Goal: Task Accomplishment & Management: Use online tool/utility

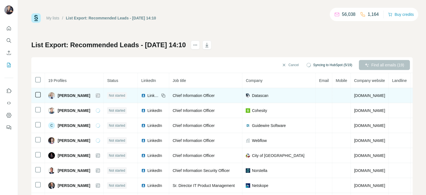
drag, startPoint x: 142, startPoint y: 97, endPoint x: 138, endPoint y: 95, distance: 4.4
click at [141, 95] on div "LinkedIn" at bounding box center [150, 96] width 18 height 6
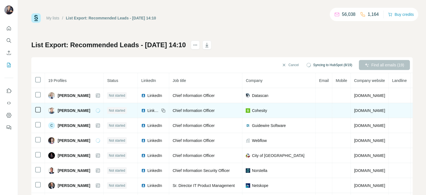
click at [147, 111] on span "LinkedIn" at bounding box center [153, 111] width 12 height 6
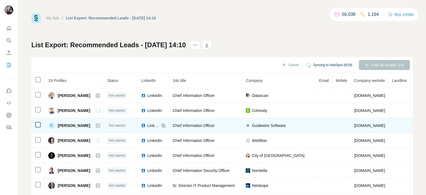
click at [147, 125] on span "LinkedIn" at bounding box center [153, 126] width 12 height 6
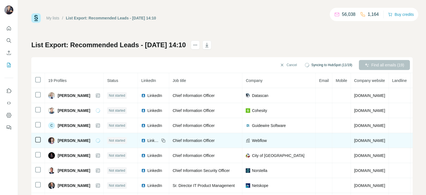
click at [147, 141] on span "LinkedIn" at bounding box center [153, 141] width 12 height 6
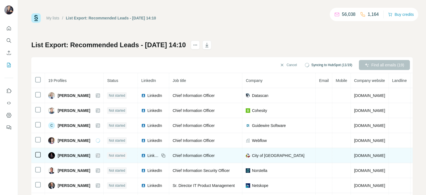
click at [147, 153] on span "LinkedIn" at bounding box center [153, 156] width 12 height 6
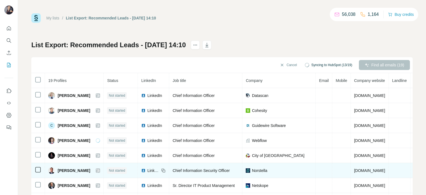
click at [147, 169] on span "LinkedIn" at bounding box center [153, 171] width 12 height 6
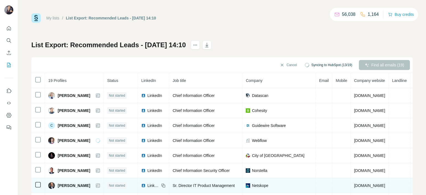
click at [147, 185] on span "LinkedIn" at bounding box center [153, 186] width 12 height 6
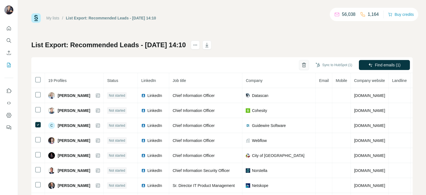
click at [303, 64] on icon "button" at bounding box center [304, 63] width 2 height 1
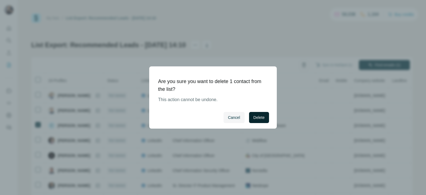
click at [263, 118] on span "Delete" at bounding box center [259, 118] width 11 height 6
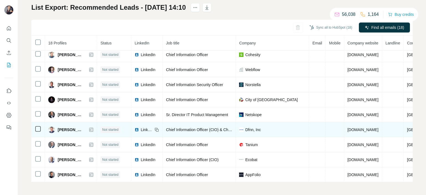
scroll to position [38, 0]
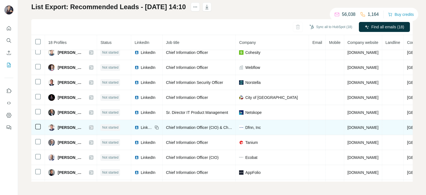
click at [144, 125] on span "LinkedIn" at bounding box center [147, 128] width 12 height 6
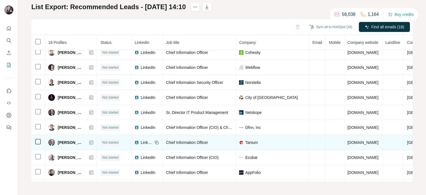
click at [149, 141] on span "LinkedIn" at bounding box center [147, 143] width 12 height 6
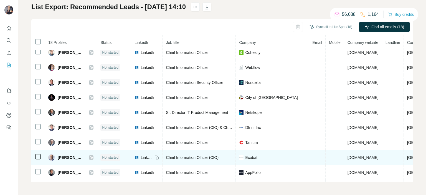
click at [141, 156] on div "LinkedIn" at bounding box center [144, 158] width 18 height 6
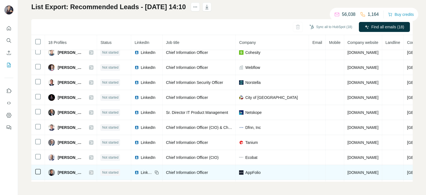
click at [144, 170] on span "LinkedIn" at bounding box center [147, 173] width 12 height 6
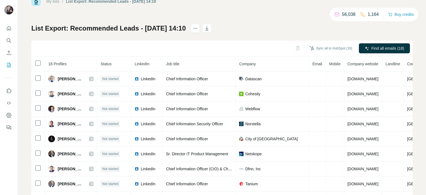
scroll to position [0, 0]
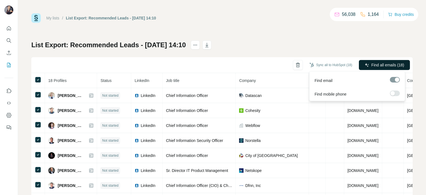
click at [386, 66] on span "Find all emails (18)" at bounding box center [388, 65] width 33 height 6
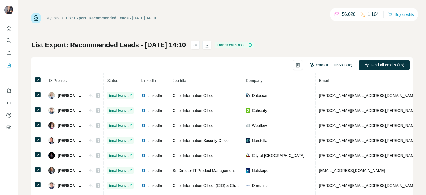
click at [320, 65] on button "Sync all to HubSpot (18)" at bounding box center [331, 65] width 50 height 8
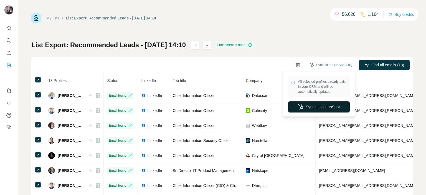
click at [320, 108] on button "Sync all to HubSpot" at bounding box center [319, 106] width 62 height 11
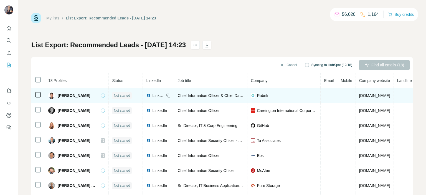
click at [153, 95] on span "LinkedIn" at bounding box center [158, 96] width 12 height 6
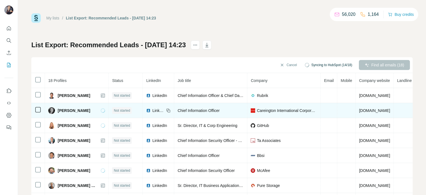
click at [159, 112] on span "LinkedIn" at bounding box center [158, 111] width 12 height 6
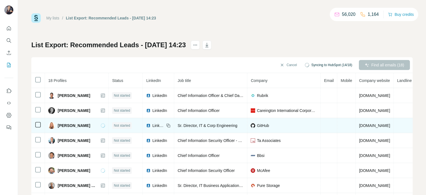
click at [151, 126] on div "LinkedIn" at bounding box center [155, 126] width 18 height 6
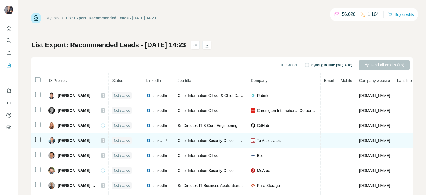
click at [155, 141] on span "LinkedIn" at bounding box center [158, 141] width 12 height 6
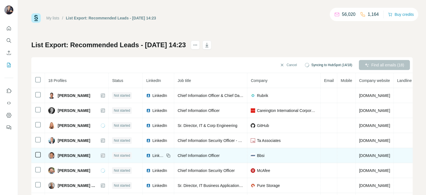
click at [152, 156] on span "LinkedIn" at bounding box center [158, 156] width 12 height 6
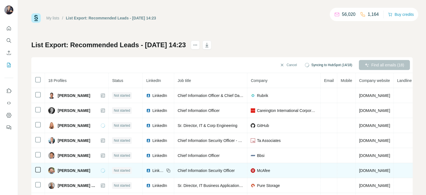
click at [154, 171] on span "LinkedIn" at bounding box center [158, 171] width 12 height 6
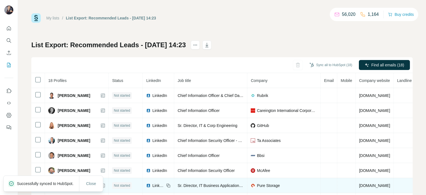
click at [150, 185] on div "LinkedIn" at bounding box center [155, 186] width 18 height 6
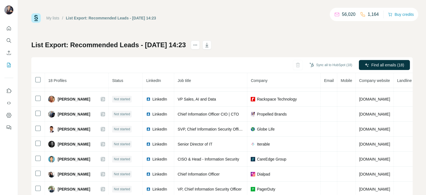
scroll to position [102, 0]
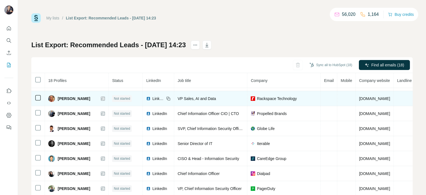
click at [155, 97] on span "LinkedIn" at bounding box center [158, 99] width 12 height 6
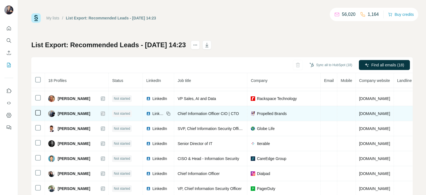
click at [156, 112] on span "LinkedIn" at bounding box center [158, 114] width 12 height 6
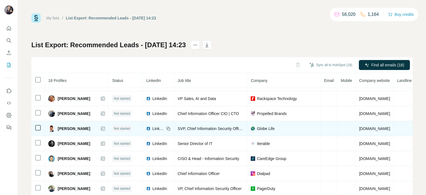
click at [158, 126] on span "LinkedIn" at bounding box center [158, 129] width 12 height 6
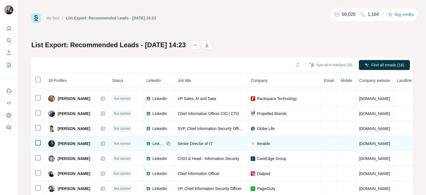
click at [154, 143] on span "LinkedIn" at bounding box center [158, 144] width 12 height 6
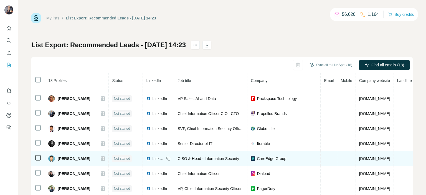
click at [153, 156] on span "LinkedIn" at bounding box center [158, 159] width 12 height 6
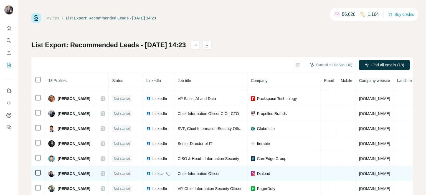
click at [156, 173] on span "LinkedIn" at bounding box center [158, 174] width 12 height 6
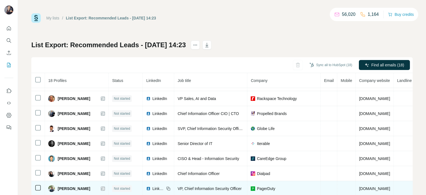
click at [155, 186] on span "LinkedIn" at bounding box center [158, 189] width 12 height 6
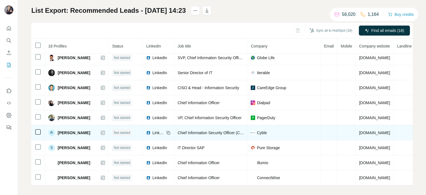
scroll to position [38, 0]
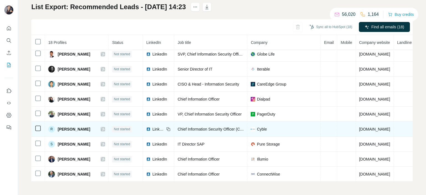
click at [154, 126] on span "LinkedIn" at bounding box center [158, 129] width 12 height 6
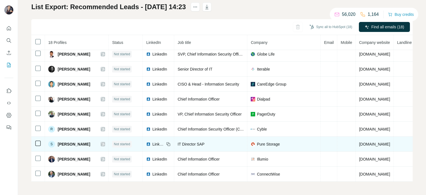
click at [154, 142] on span "LinkedIn" at bounding box center [158, 144] width 12 height 6
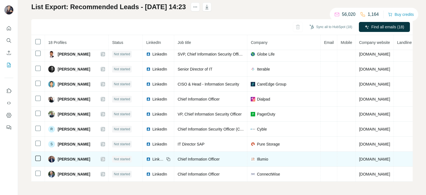
click at [153, 156] on span "LinkedIn" at bounding box center [158, 159] width 12 height 6
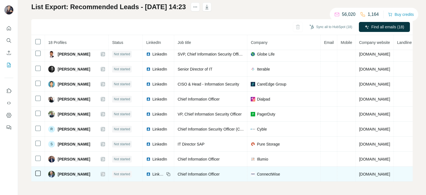
click at [152, 171] on span "LinkedIn" at bounding box center [158, 174] width 12 height 6
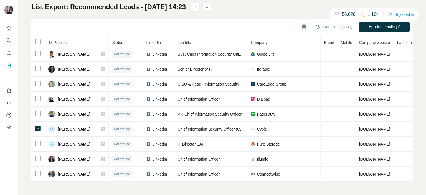
click at [301, 25] on icon "button" at bounding box center [304, 27] width 6 height 6
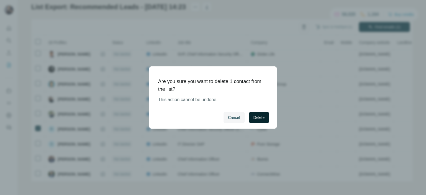
click at [255, 118] on span "Delete" at bounding box center [259, 118] width 11 height 6
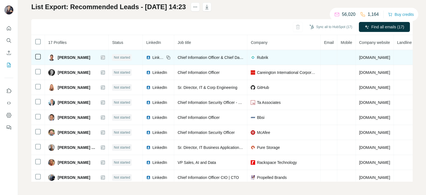
scroll to position [0, 0]
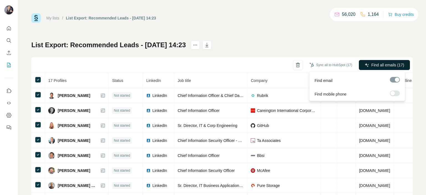
click at [391, 64] on span "Find all emails (17)" at bounding box center [388, 65] width 33 height 6
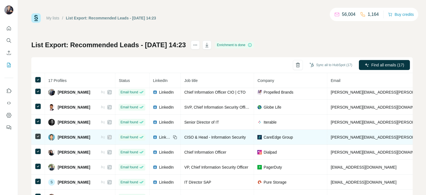
scroll to position [38, 0]
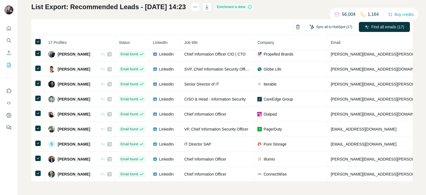
click at [325, 29] on button "Sync all to HubSpot (17)" at bounding box center [331, 27] width 50 height 8
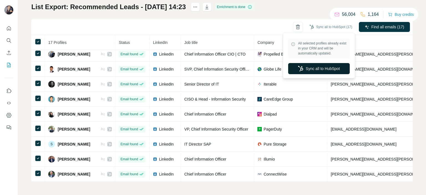
click at [322, 65] on button "Sync all to HubSpot" at bounding box center [319, 68] width 62 height 11
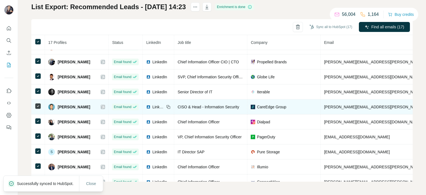
scroll to position [124, 0]
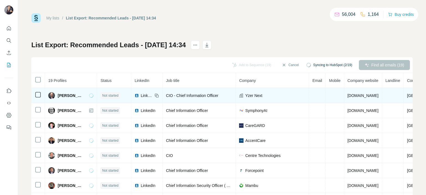
click at [145, 96] on span "LinkedIn" at bounding box center [147, 96] width 12 height 6
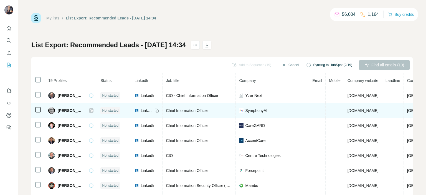
click at [141, 109] on span "LinkedIn" at bounding box center [147, 111] width 12 height 6
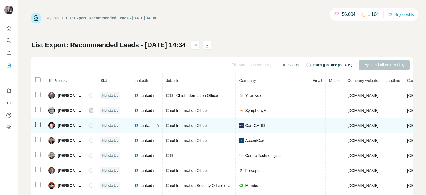
click at [143, 127] on span "LinkedIn" at bounding box center [147, 126] width 12 height 6
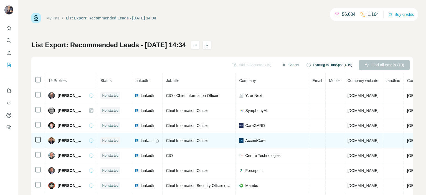
click at [141, 138] on span "LinkedIn" at bounding box center [147, 141] width 12 height 6
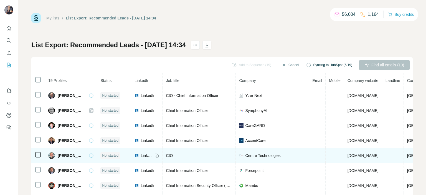
click at [141, 155] on span "LinkedIn" at bounding box center [147, 156] width 12 height 6
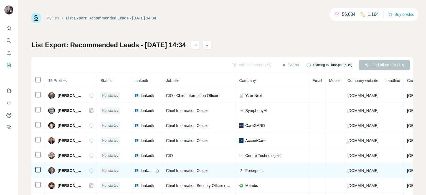
click at [136, 169] on img at bounding box center [137, 170] width 4 height 4
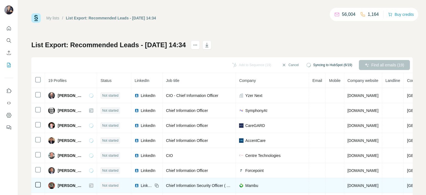
click at [142, 184] on span "LinkedIn" at bounding box center [147, 186] width 12 height 6
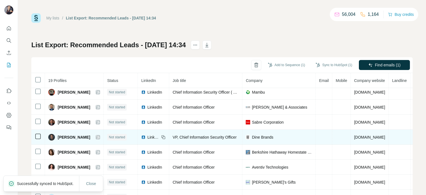
scroll to position [103, 0]
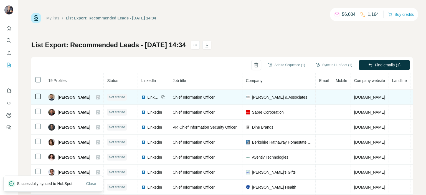
click at [160, 96] on span "LinkedIn" at bounding box center [153, 97] width 12 height 6
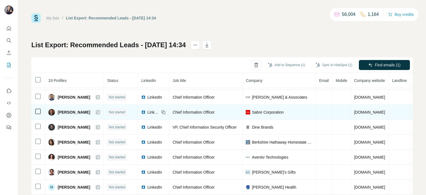
click at [157, 110] on div "LinkedIn" at bounding box center [150, 112] width 18 height 6
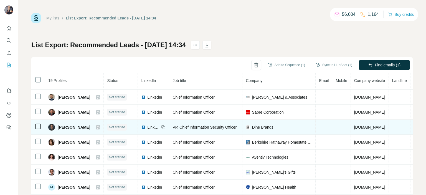
click at [159, 127] on span "LinkedIn" at bounding box center [153, 127] width 12 height 6
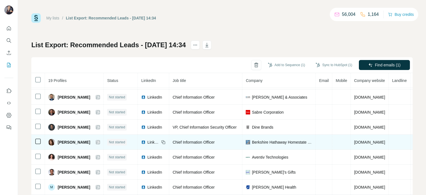
click at [160, 140] on span "LinkedIn" at bounding box center [153, 142] width 12 height 6
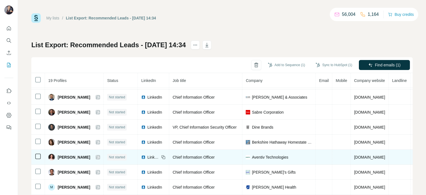
click at [160, 156] on span "LinkedIn" at bounding box center [153, 157] width 12 height 6
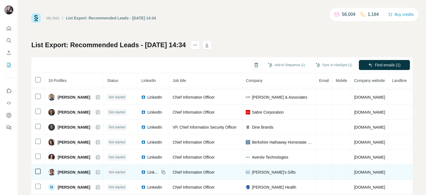
click at [160, 170] on span "LinkedIn" at bounding box center [153, 172] width 12 height 6
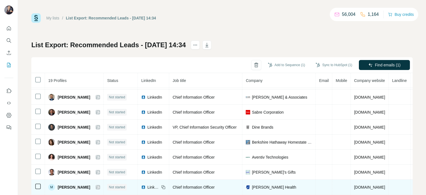
click at [160, 186] on span "LinkedIn" at bounding box center [153, 187] width 12 height 6
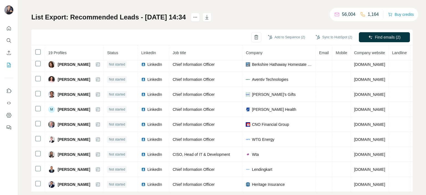
scroll to position [38, 0]
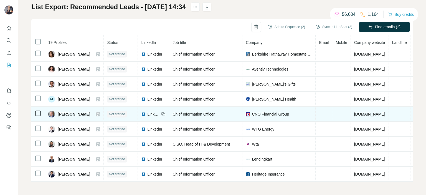
click at [156, 112] on div "LinkedIn" at bounding box center [150, 114] width 18 height 6
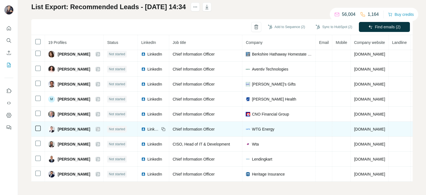
click at [156, 127] on div "LinkedIn" at bounding box center [150, 129] width 18 height 6
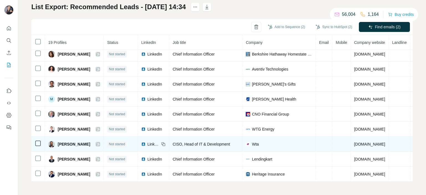
click at [156, 141] on div "LinkedIn" at bounding box center [150, 144] width 18 height 6
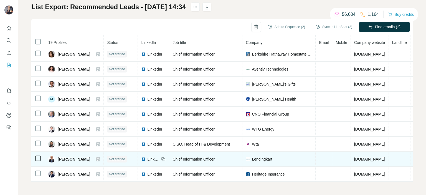
click at [160, 156] on span "LinkedIn" at bounding box center [153, 159] width 12 height 6
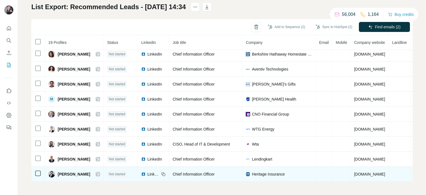
click at [159, 171] on span "LinkedIn" at bounding box center [153, 174] width 12 height 6
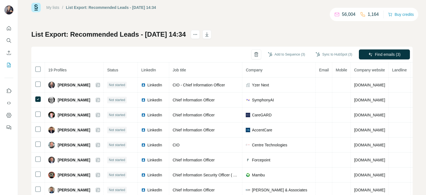
scroll to position [10, 0]
click at [254, 54] on icon "button" at bounding box center [257, 55] width 6 height 6
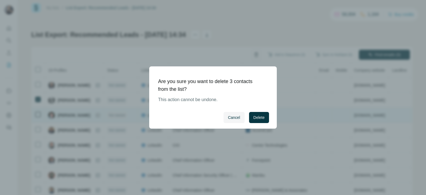
drag, startPoint x: 258, startPoint y: 116, endPoint x: 269, endPoint y: 116, distance: 10.5
click at [258, 116] on span "Delete" at bounding box center [259, 118] width 11 height 6
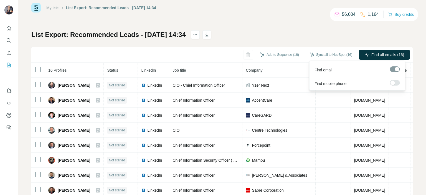
click at [385, 54] on span "Find all emails (16)" at bounding box center [388, 55] width 33 height 6
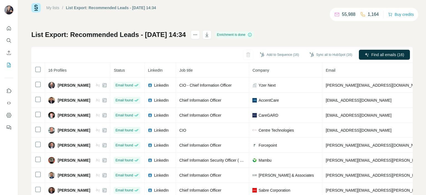
click at [336, 54] on button "Sync all to HubSpot (16)" at bounding box center [331, 54] width 50 height 8
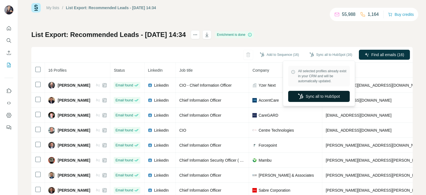
click at [329, 95] on button "Sync all to HubSpot" at bounding box center [319, 96] width 62 height 11
